Goal: Task Accomplishment & Management: Manage account settings

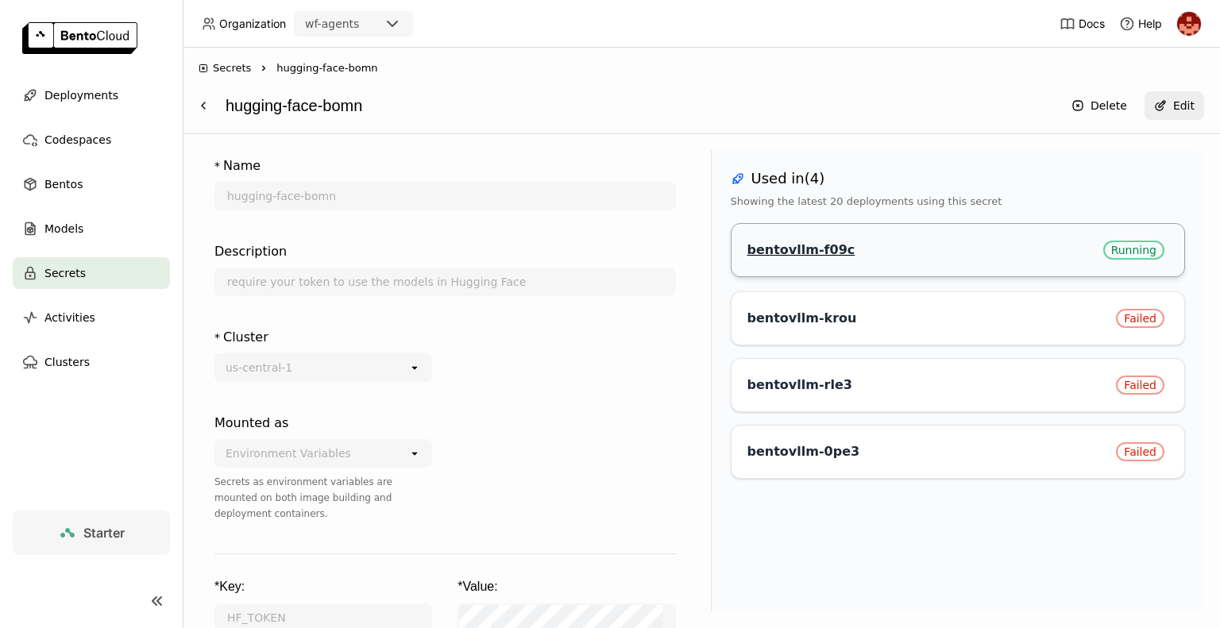
click at [788, 252] on div "bentovllm-f09c" at bounding box center [802, 250] width 108 height 16
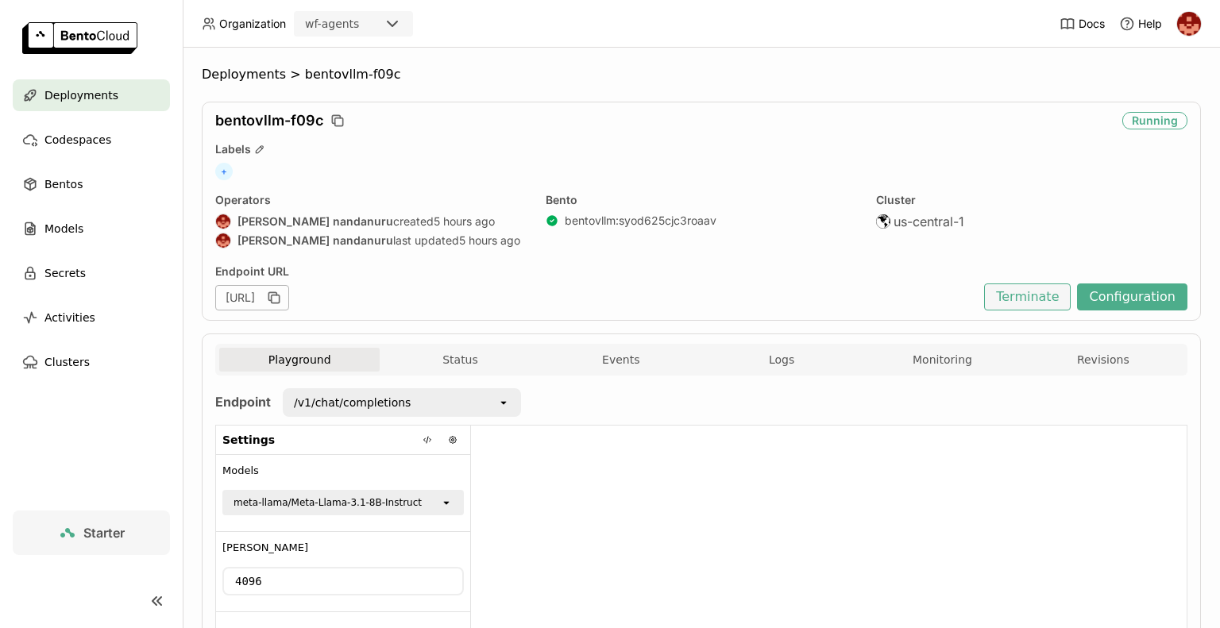
click at [1023, 292] on button "Terminate" at bounding box center [1027, 297] width 87 height 27
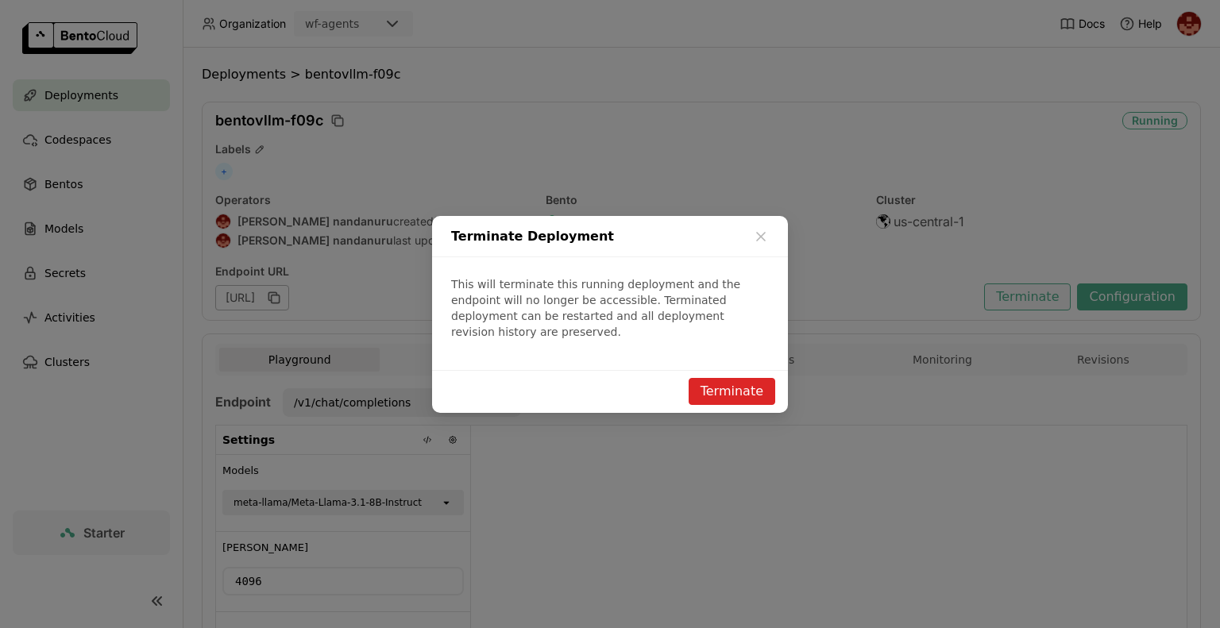
click at [1023, 292] on div "Terminate Deployment This will terminate this running deployment and the endpoi…" at bounding box center [610, 314] width 1220 height 628
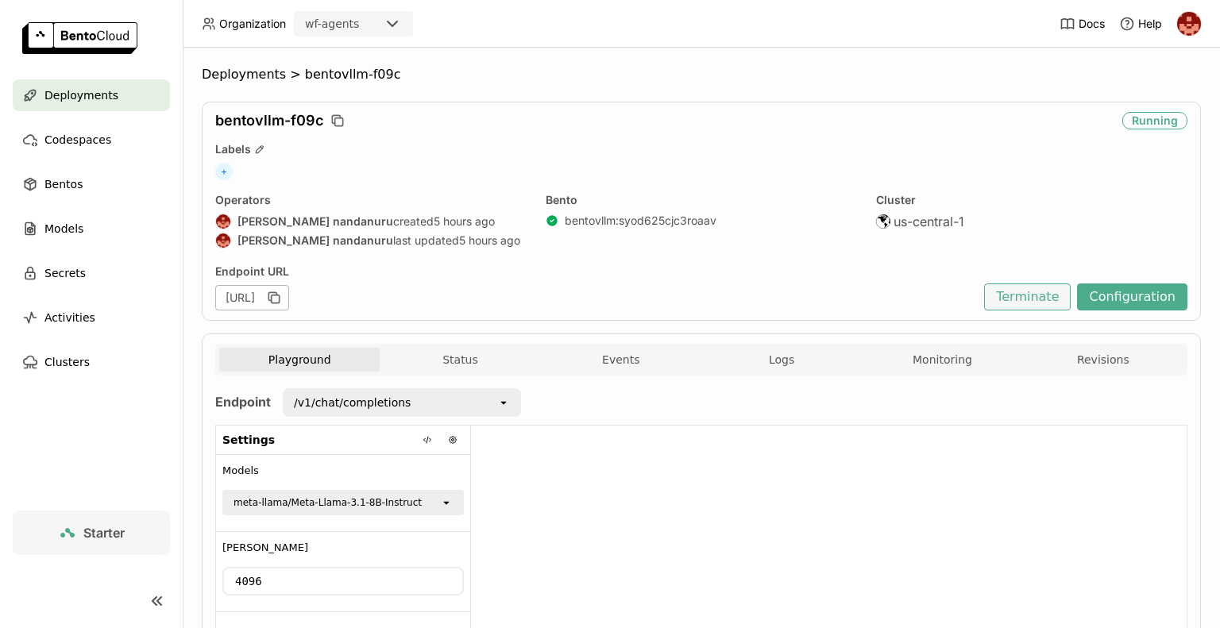
click at [1028, 300] on button "Terminate" at bounding box center [1027, 297] width 87 height 27
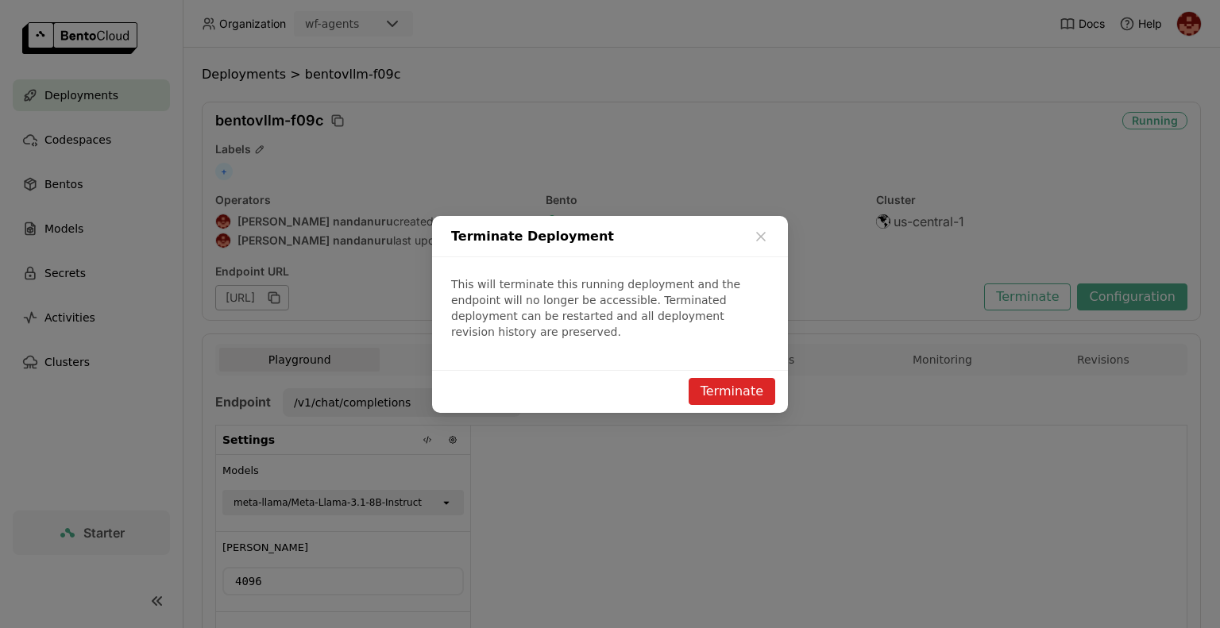
click at [758, 382] on button "Terminate" at bounding box center [732, 391] width 87 height 27
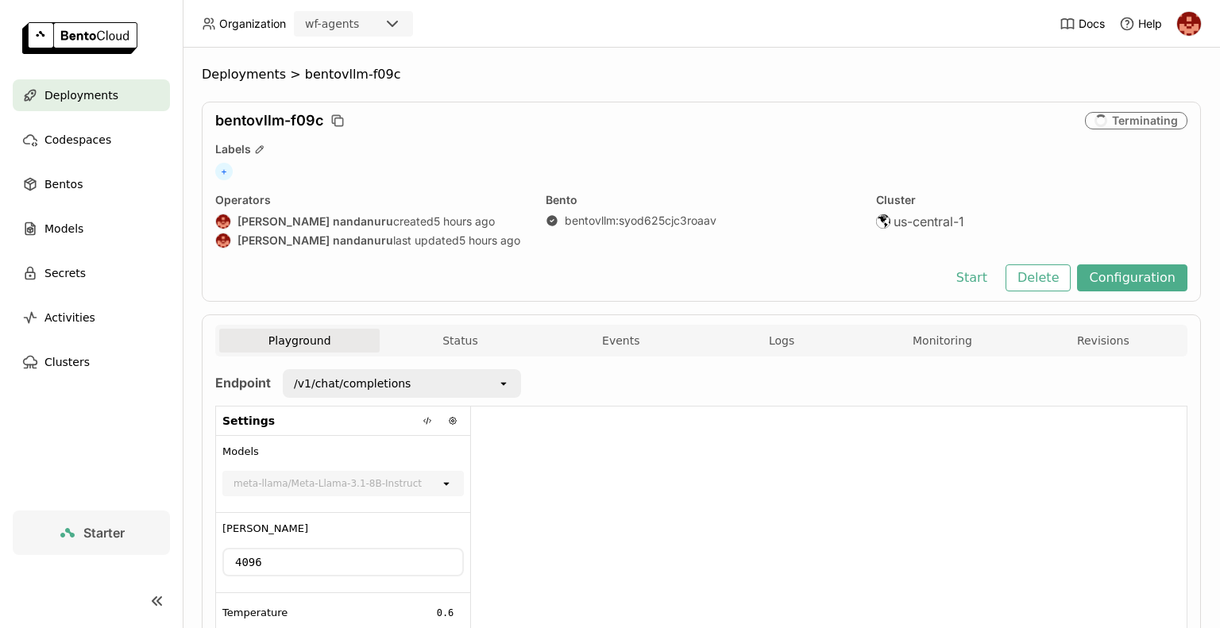
click at [1096, 190] on div "bentovllm-f09c Terminating Labels + Operators prasanth nandanuru created 5 hour…" at bounding box center [702, 202] width 1000 height 200
